Goal: Book appointment/travel/reservation

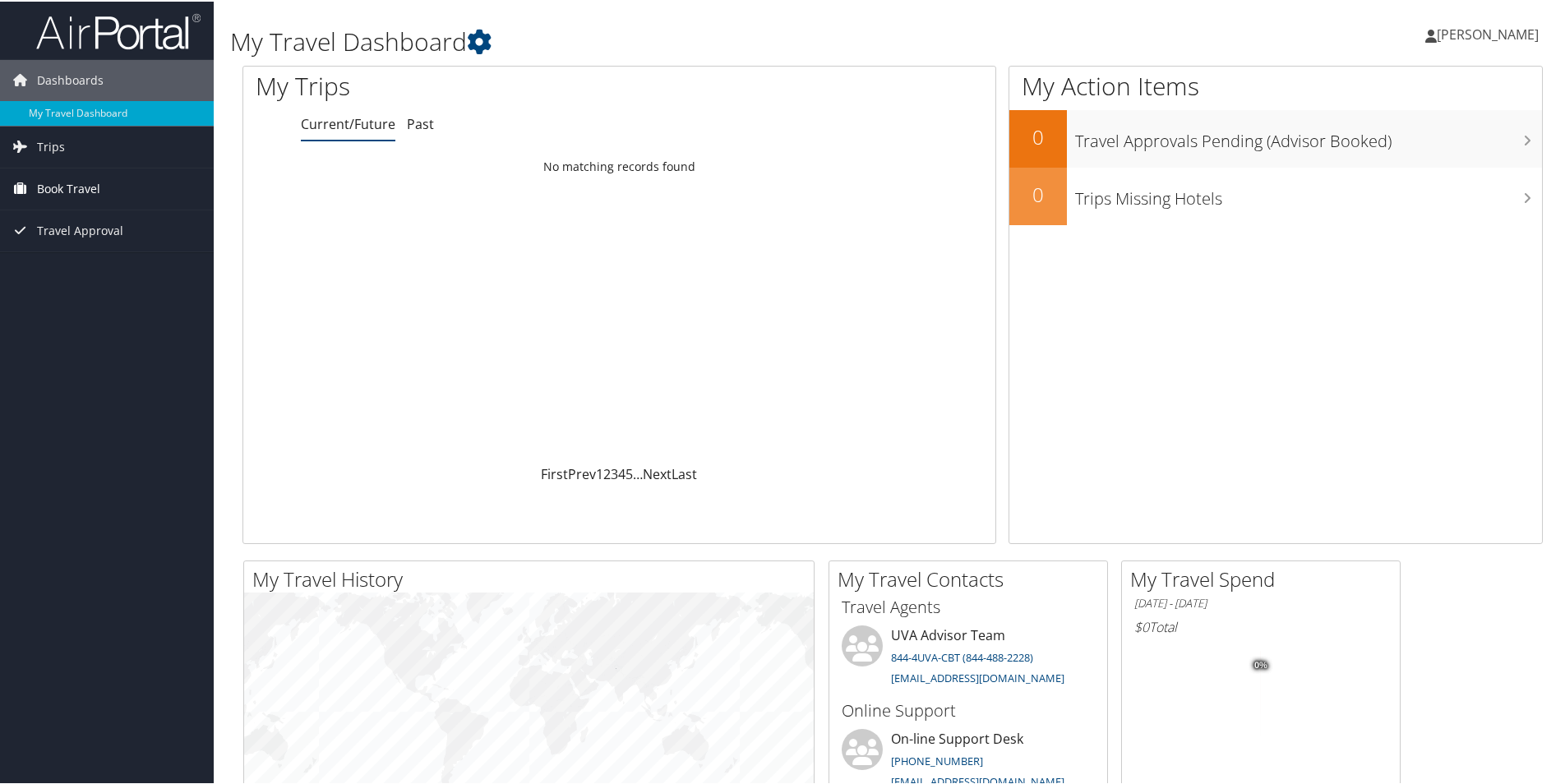
click at [95, 187] on span "Book Travel" at bounding box center [69, 187] width 64 height 41
click at [100, 263] on link "Book/Manage Online Trips" at bounding box center [107, 269] width 213 height 25
click at [108, 261] on link "Book/Manage Online Trips" at bounding box center [107, 269] width 213 height 25
